Goal: Task Accomplishment & Management: Use online tool/utility

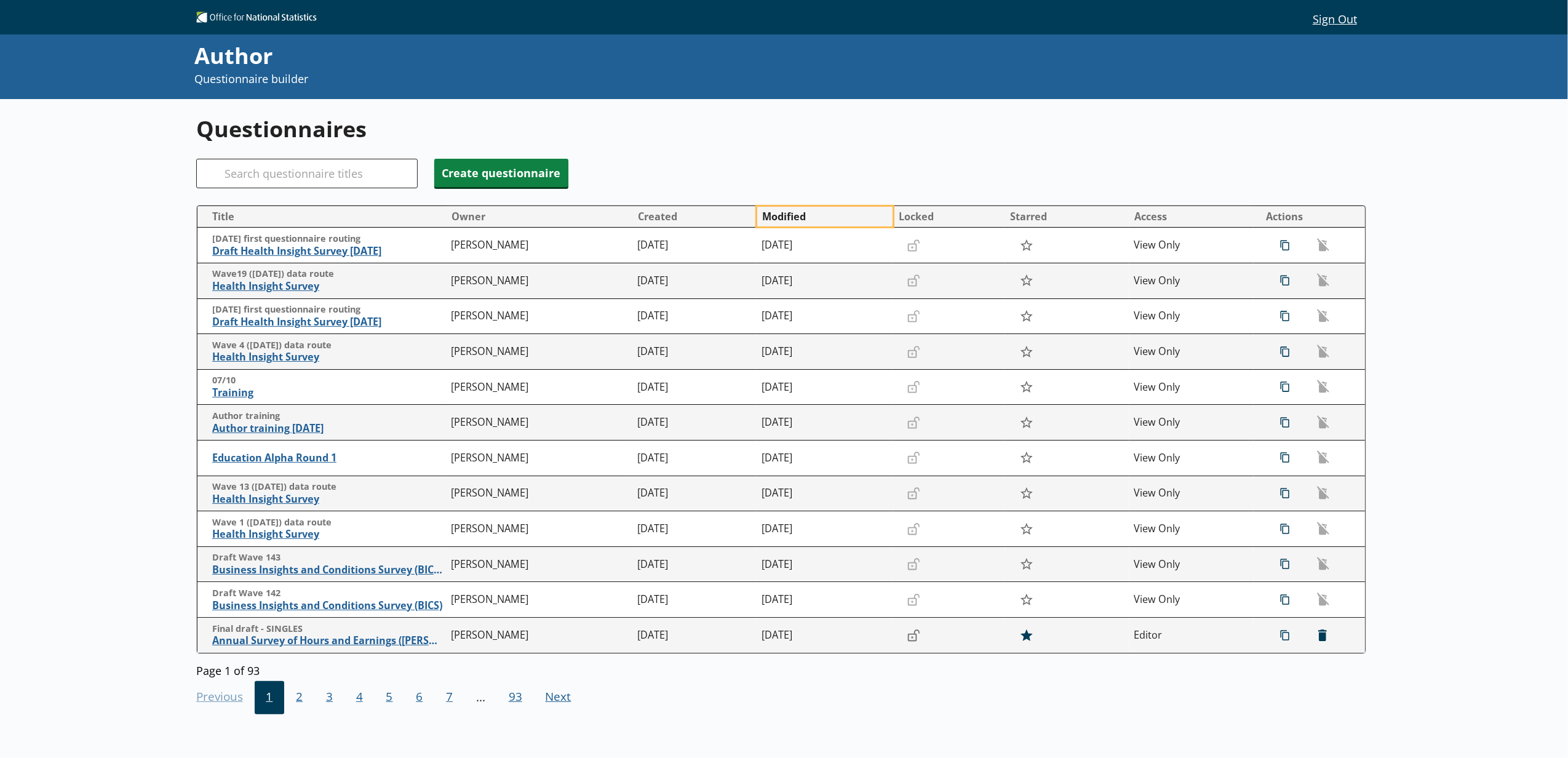
click at [794, 217] on button "Modified" at bounding box center [825, 216] width 135 height 20
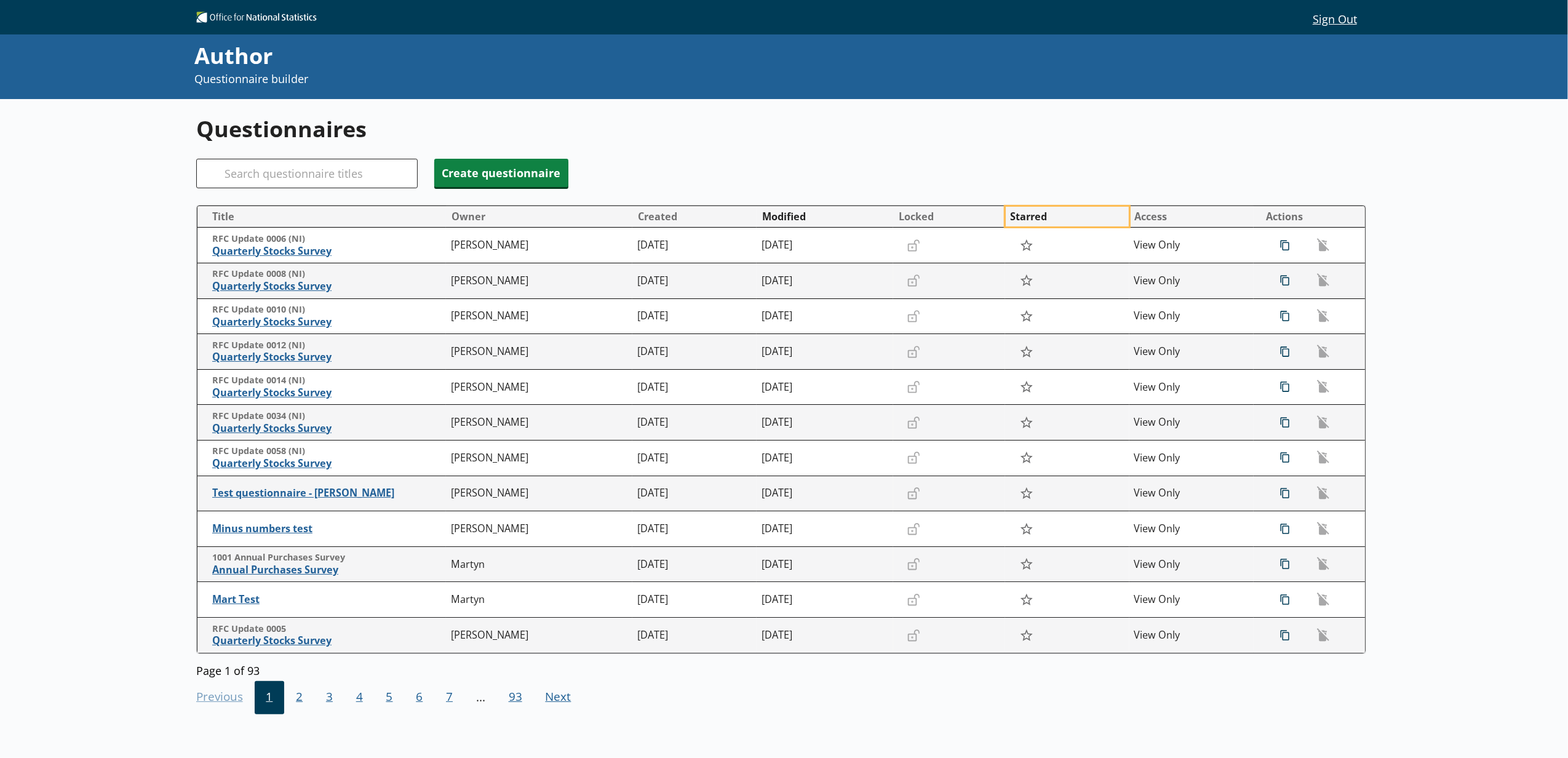
click at [1058, 215] on button "Starred" at bounding box center [1067, 216] width 123 height 20
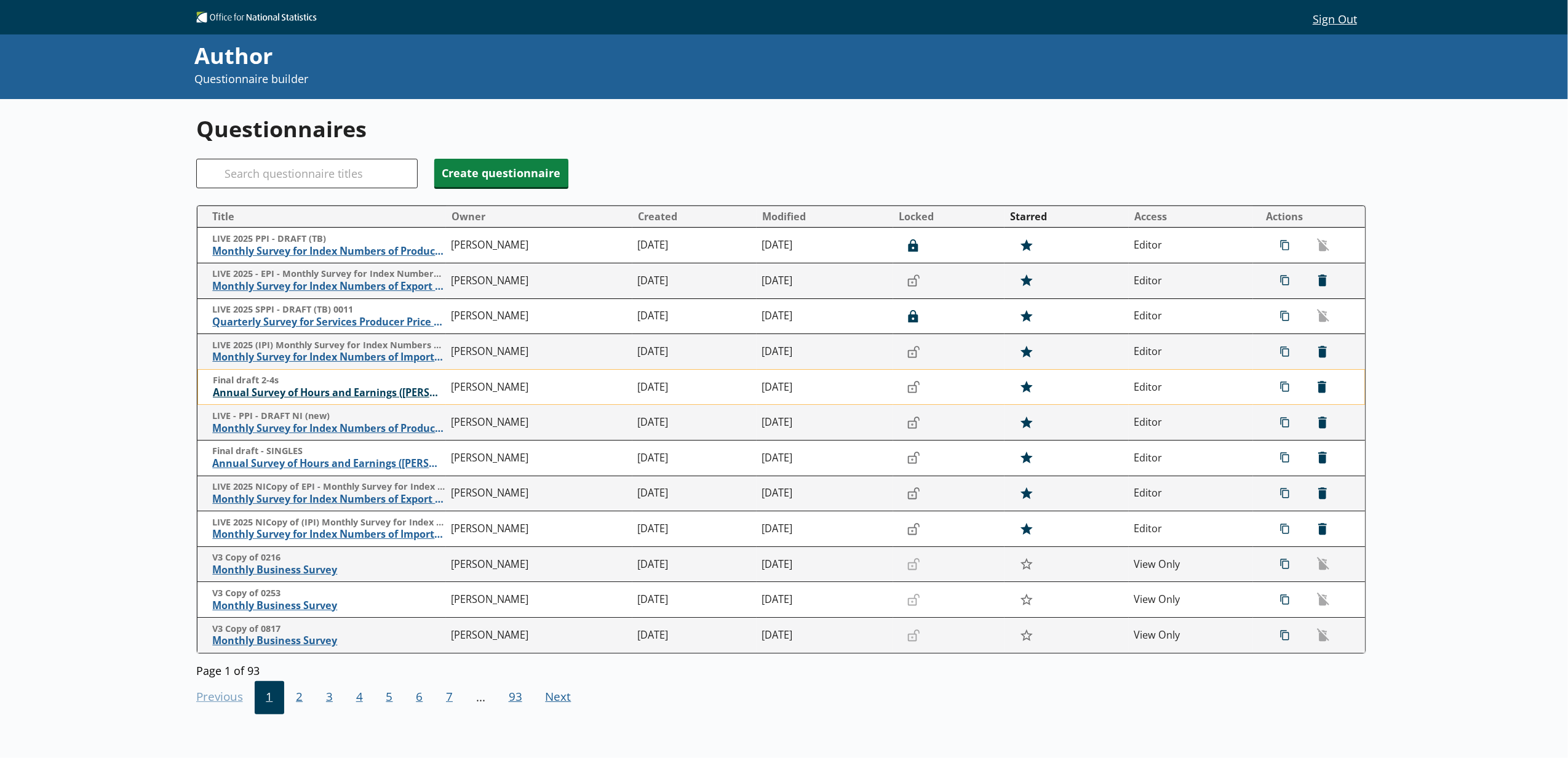
click at [335, 393] on span "Annual Survey of Hours and Earnings ([PERSON_NAME])" at bounding box center [329, 392] width 232 height 13
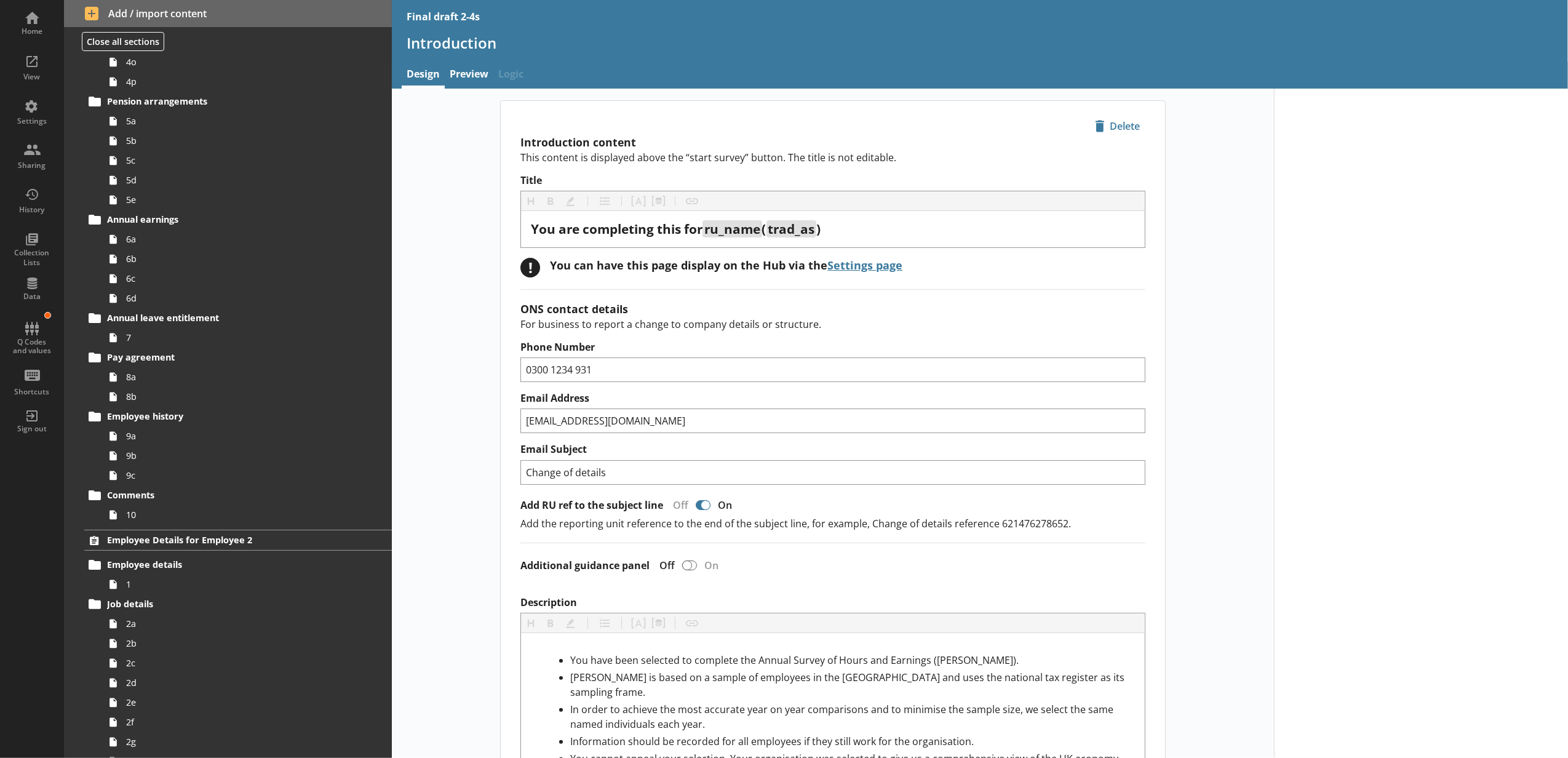
scroll to position [820, 0]
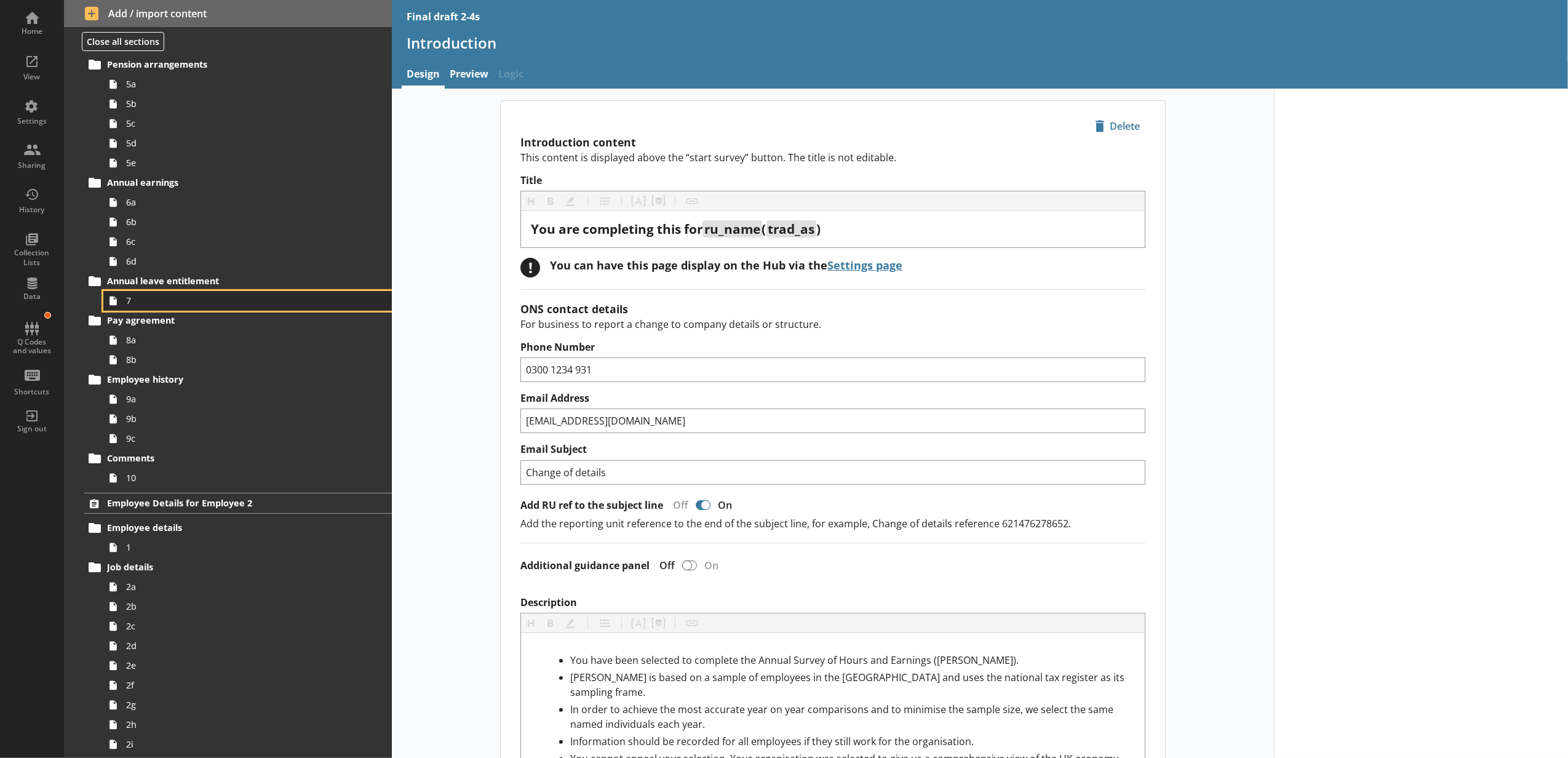
click at [199, 301] on span "7" at bounding box center [231, 300] width 210 height 12
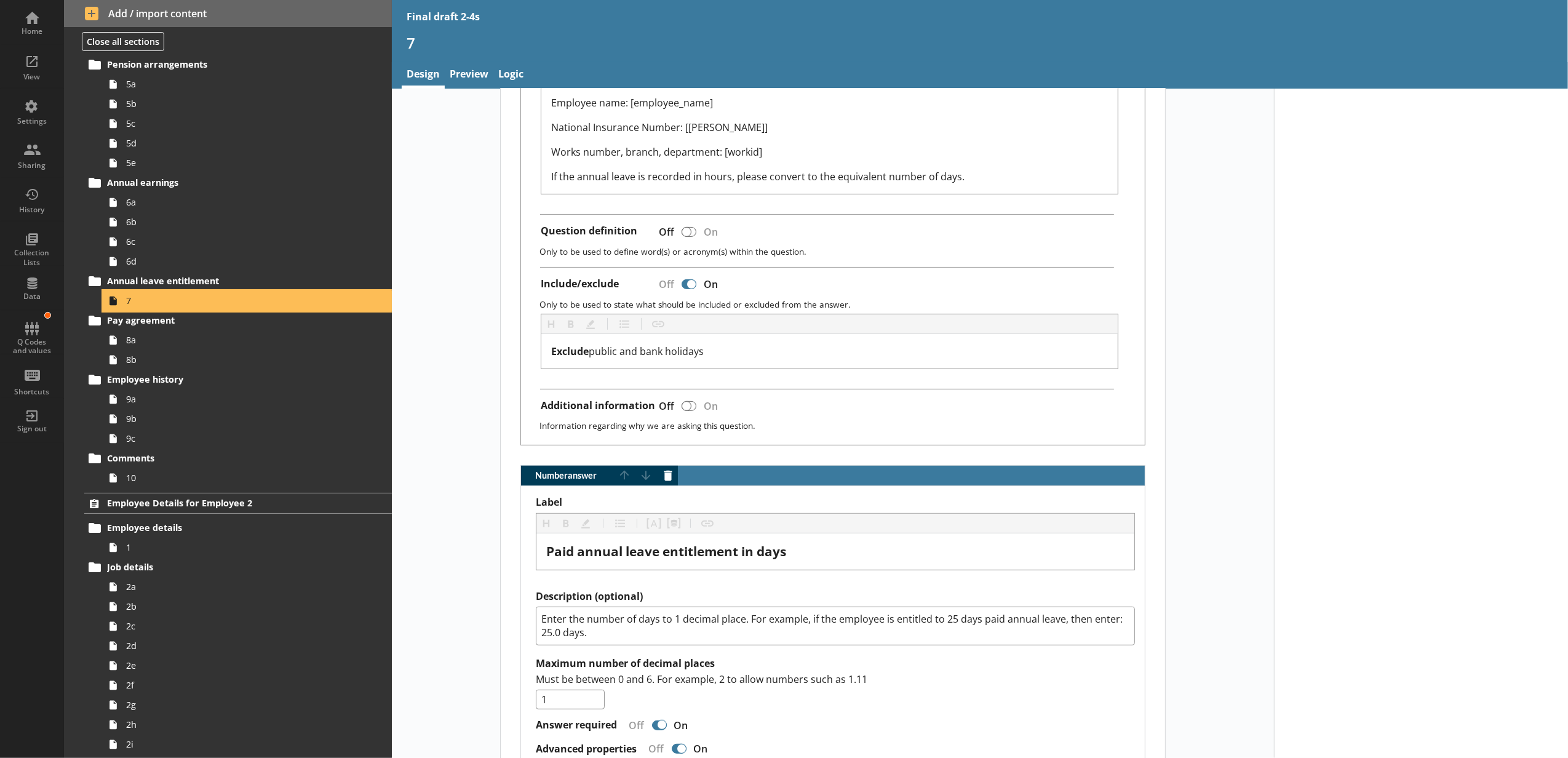
scroll to position [546, 0]
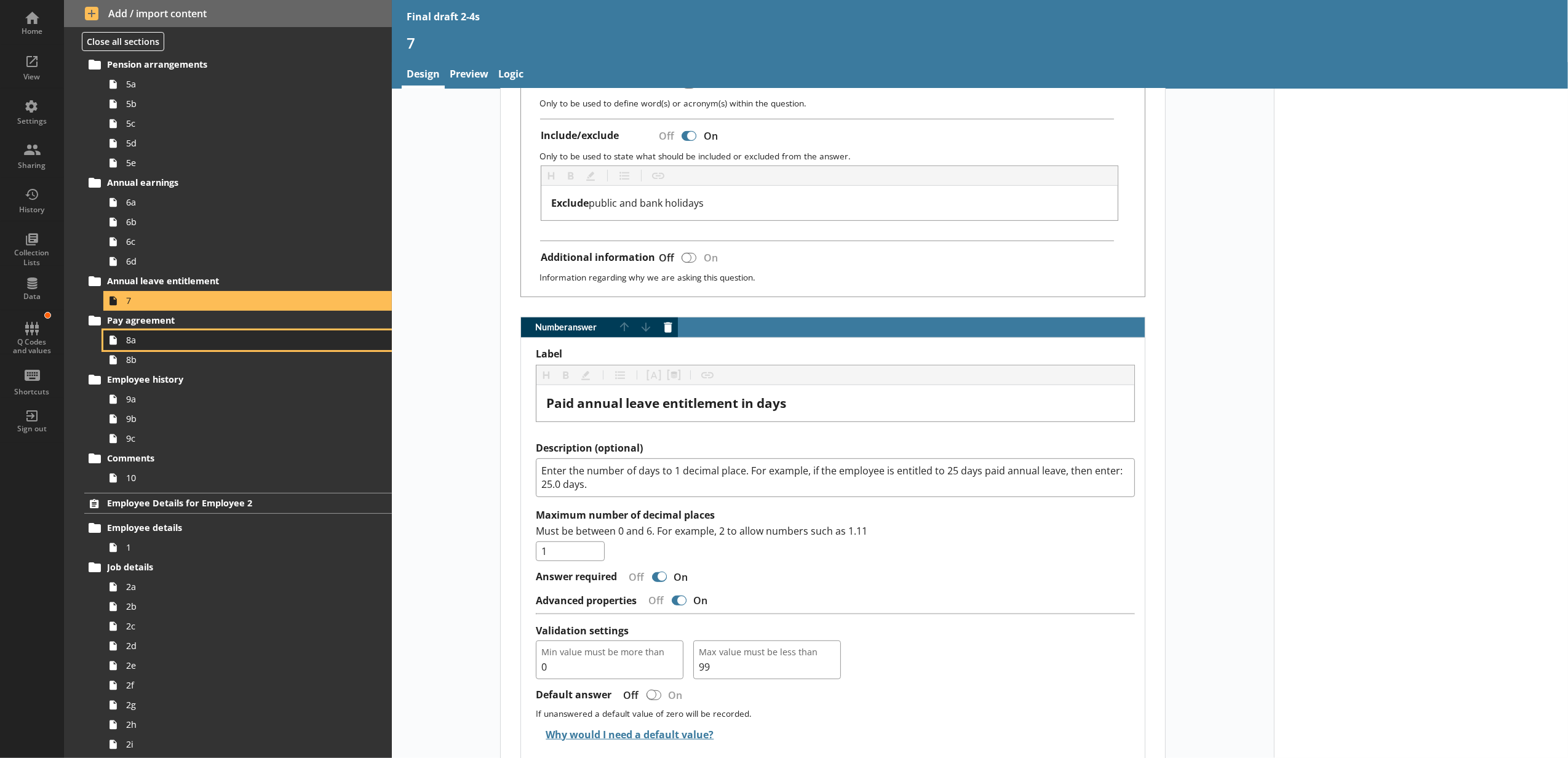
click at [154, 331] on link "8a" at bounding box center [248, 340] width 288 height 20
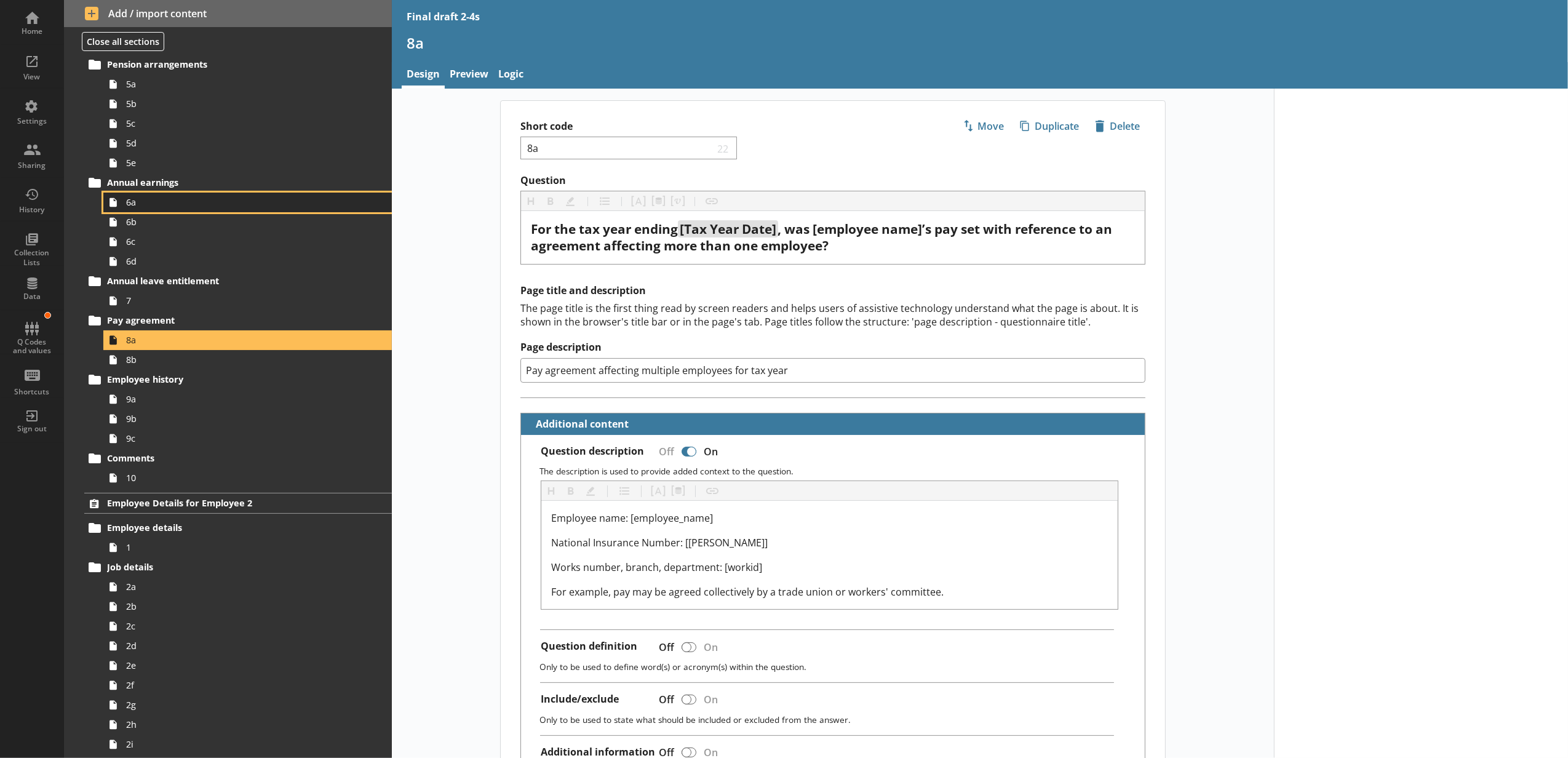
click at [169, 209] on link "6a" at bounding box center [248, 202] width 288 height 20
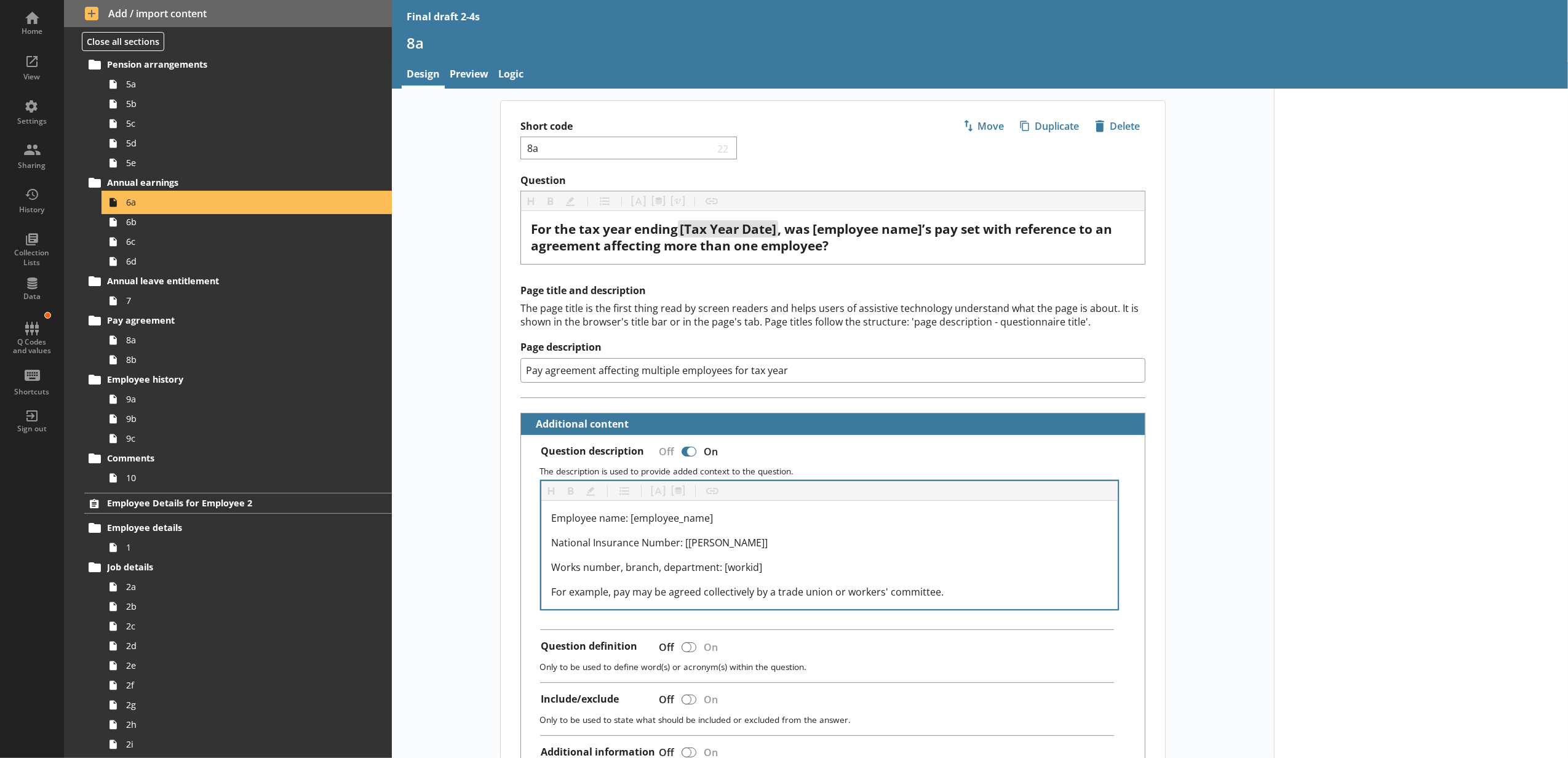
type textarea "x"
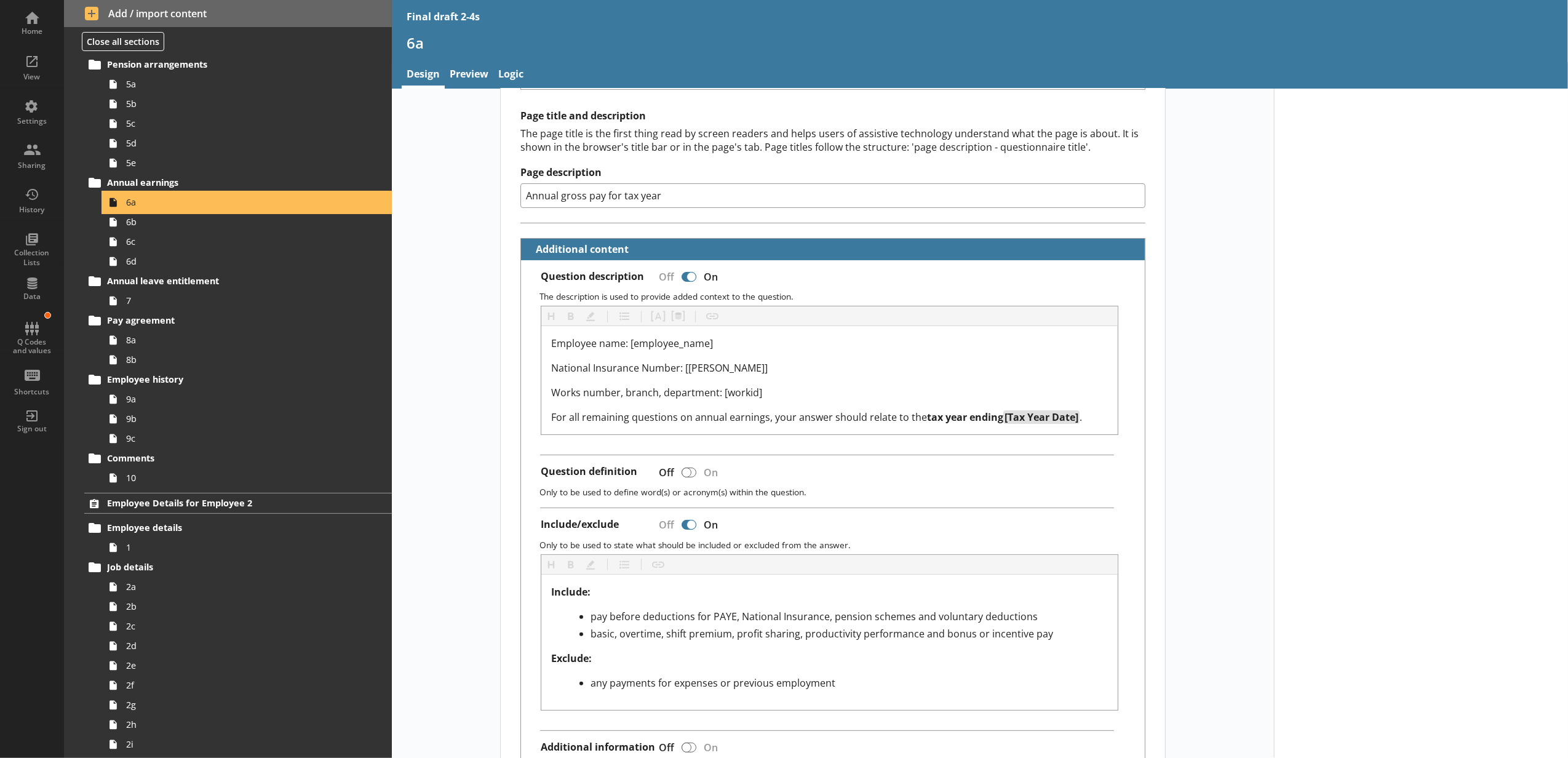
scroll to position [136, 0]
